Goal: Task Accomplishment & Management: Manage account settings

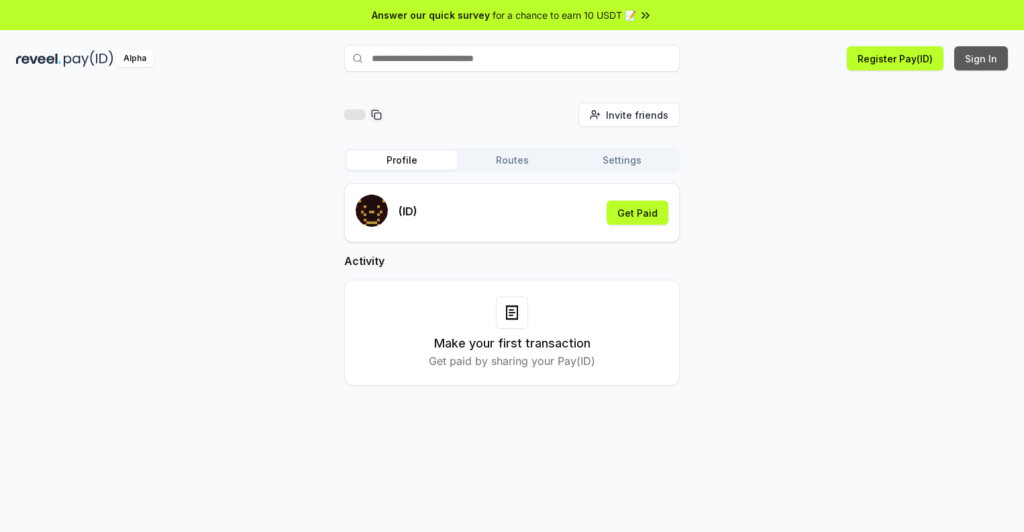
click at [982, 58] on button "Sign In" at bounding box center [982, 58] width 54 height 24
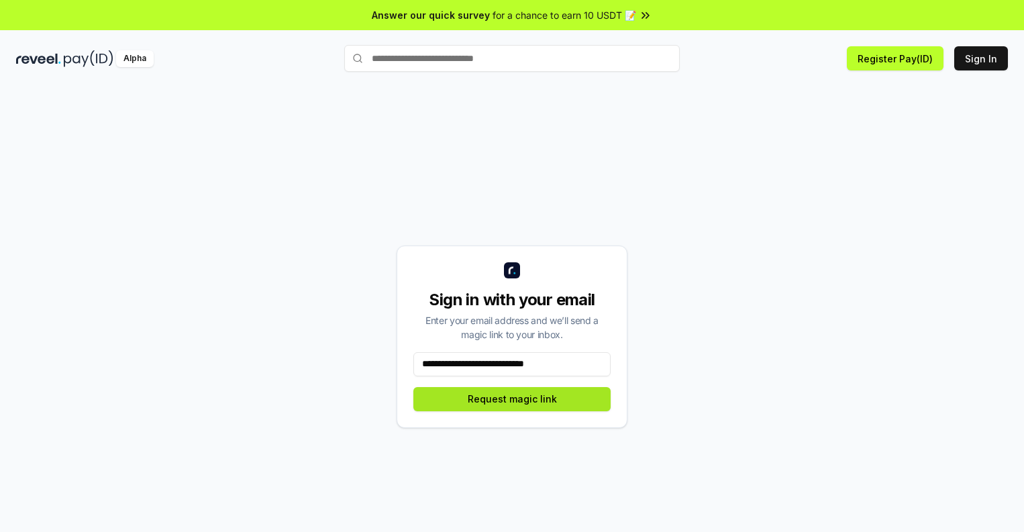
type input "**********"
click at [512, 399] on button "Request magic link" at bounding box center [512, 399] width 197 height 24
